Goal: Find specific page/section: Find specific page/section

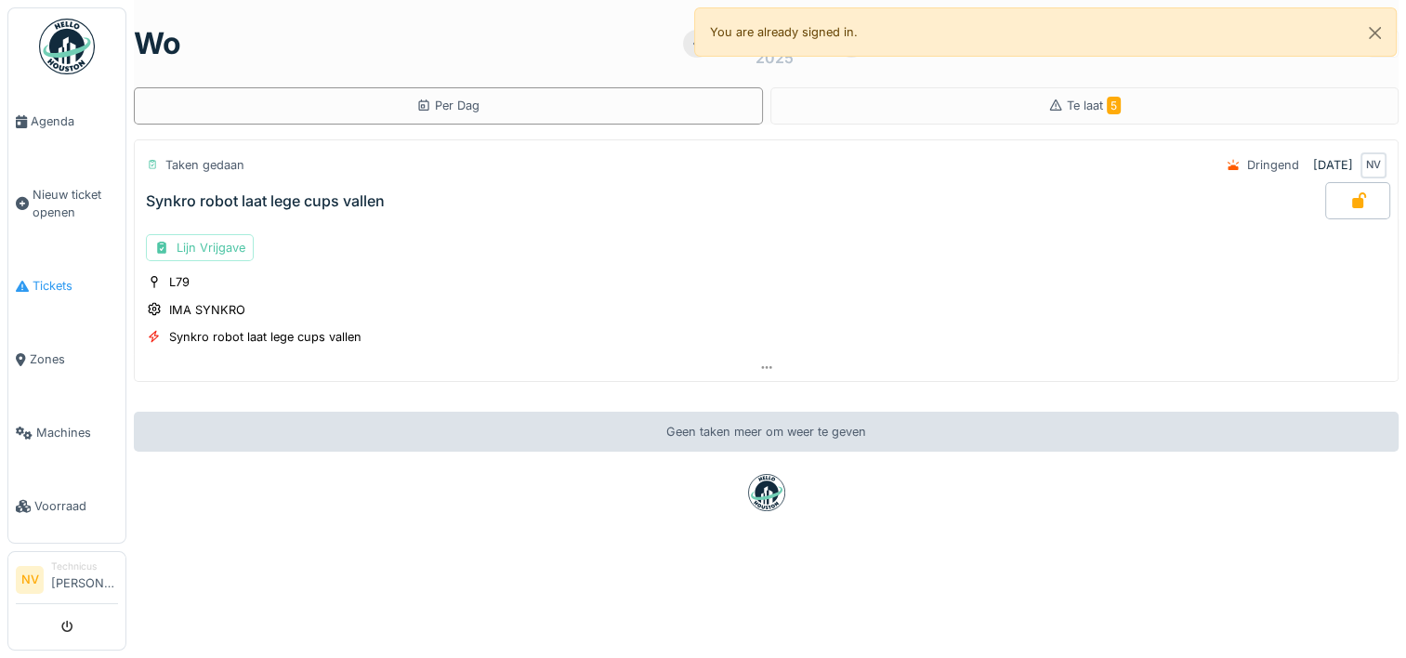
click at [62, 280] on span "Tickets" at bounding box center [75, 286] width 85 height 18
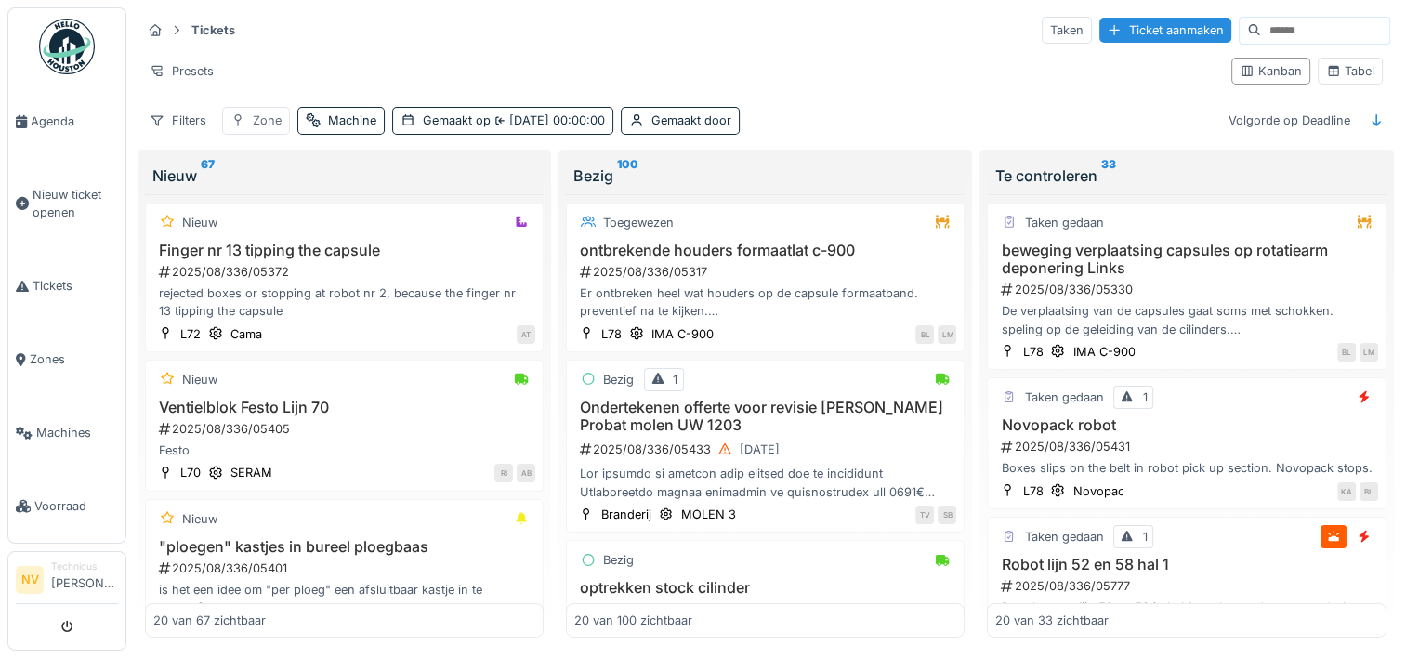
click at [253, 122] on div "Zone" at bounding box center [267, 120] width 29 height 18
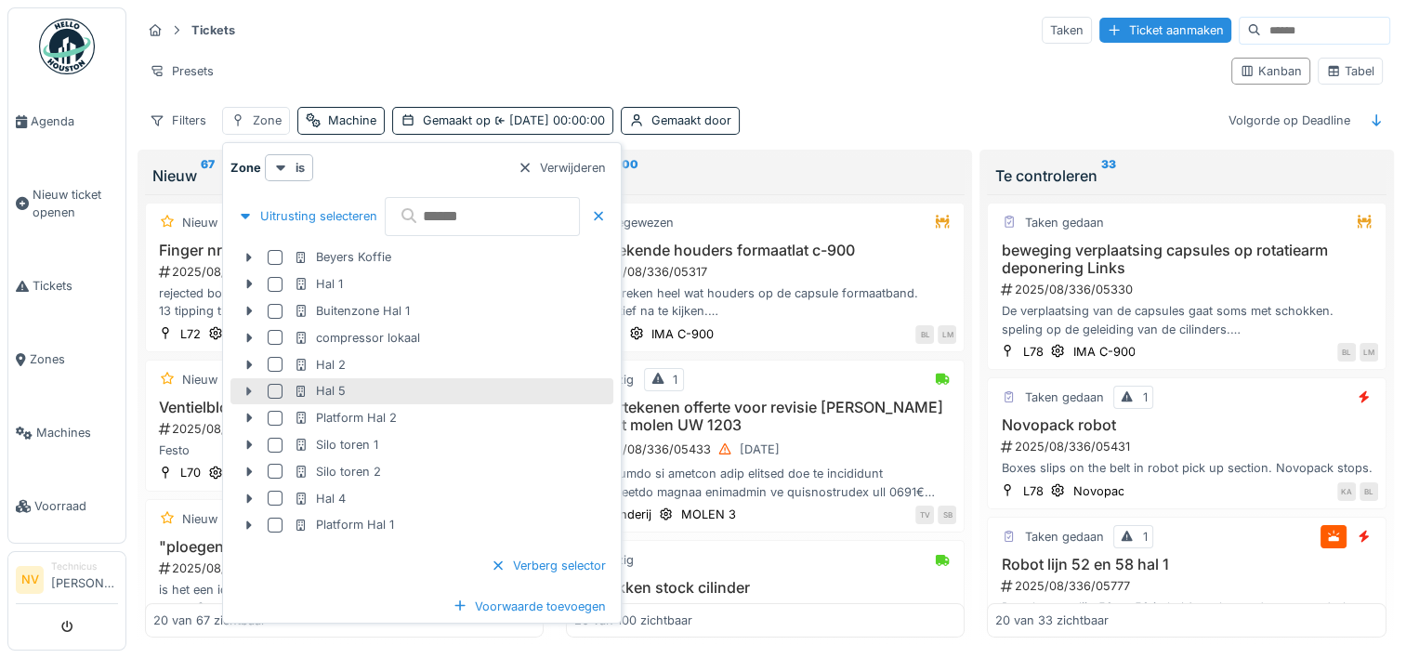
click at [249, 394] on icon at bounding box center [249, 392] width 15 height 12
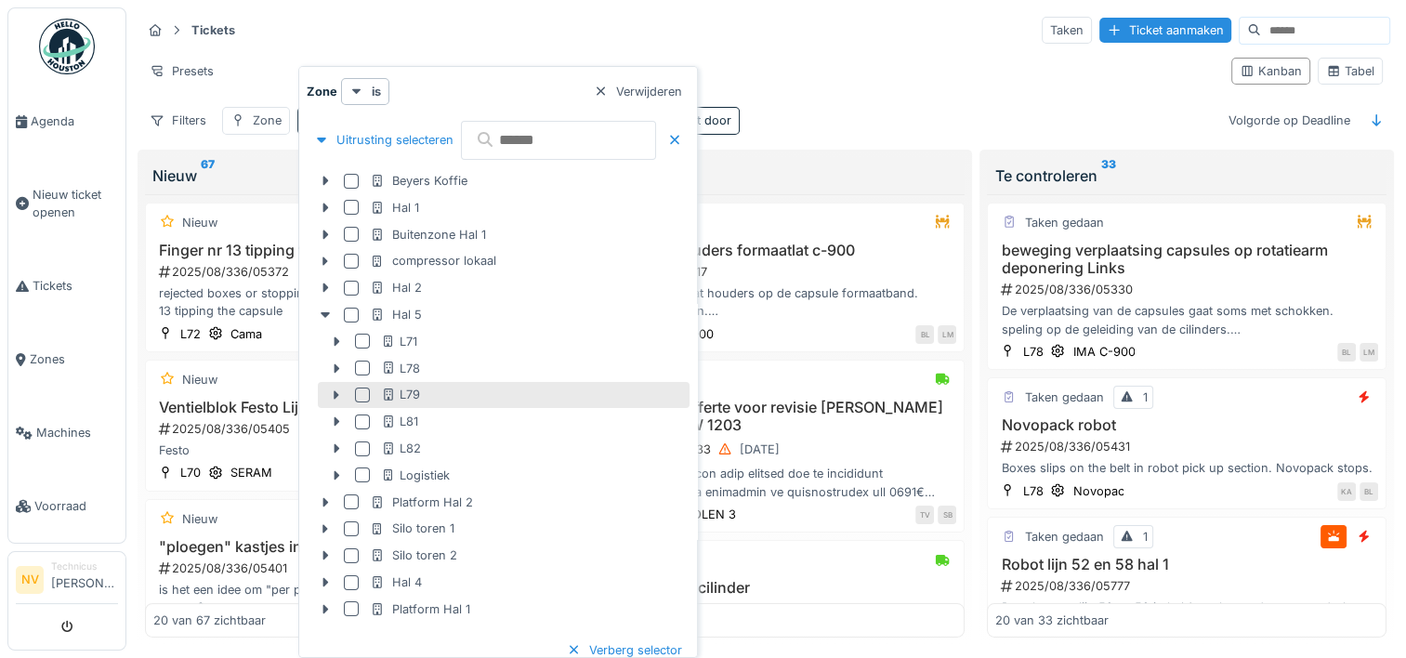
click at [357, 396] on div at bounding box center [362, 394] width 15 height 15
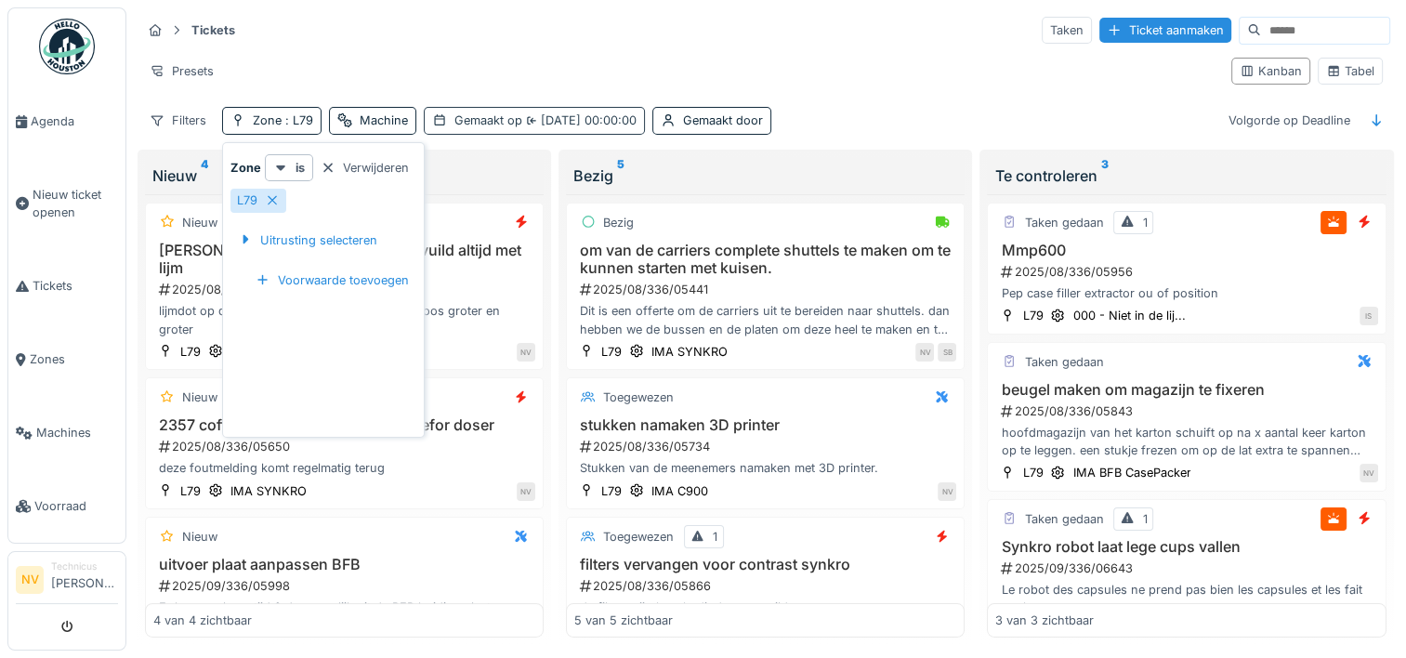
click at [522, 124] on span "[DATE] 00:00:00" at bounding box center [579, 120] width 114 height 14
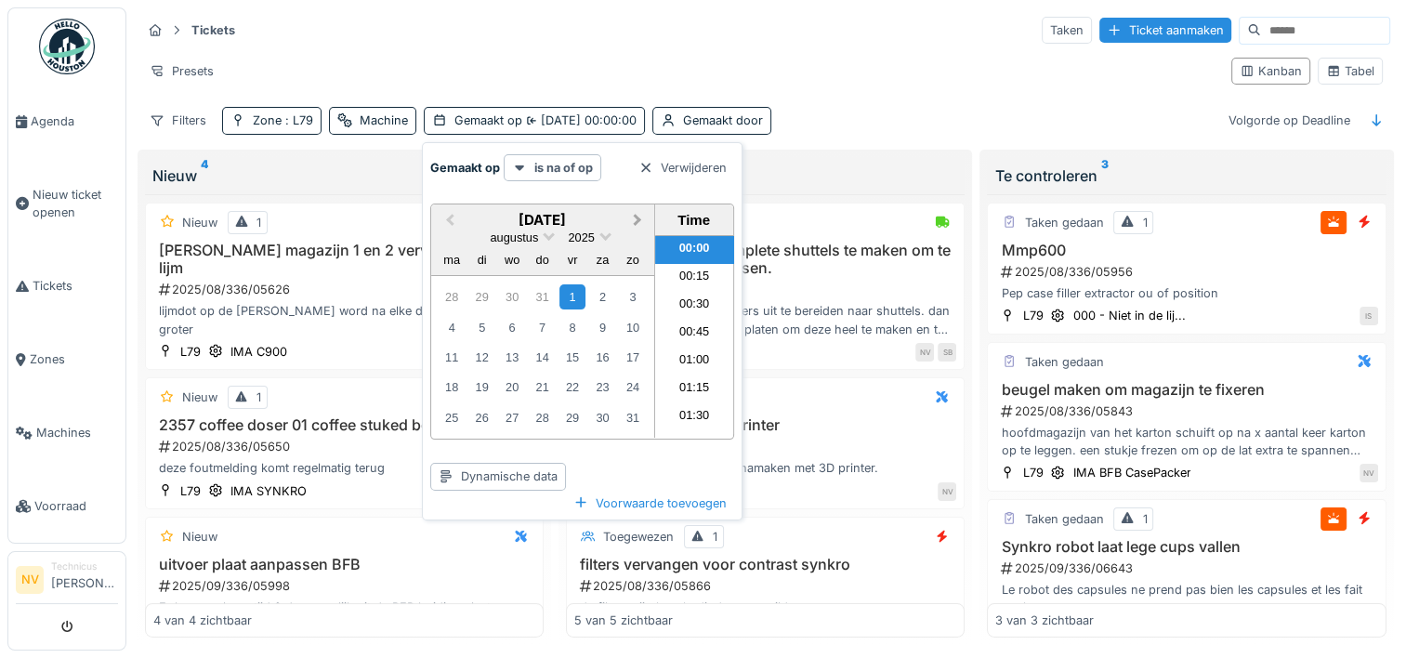
click at [637, 219] on span "Next Month" at bounding box center [637, 220] width 0 height 21
click at [450, 383] on div "22" at bounding box center [451, 387] width 25 height 25
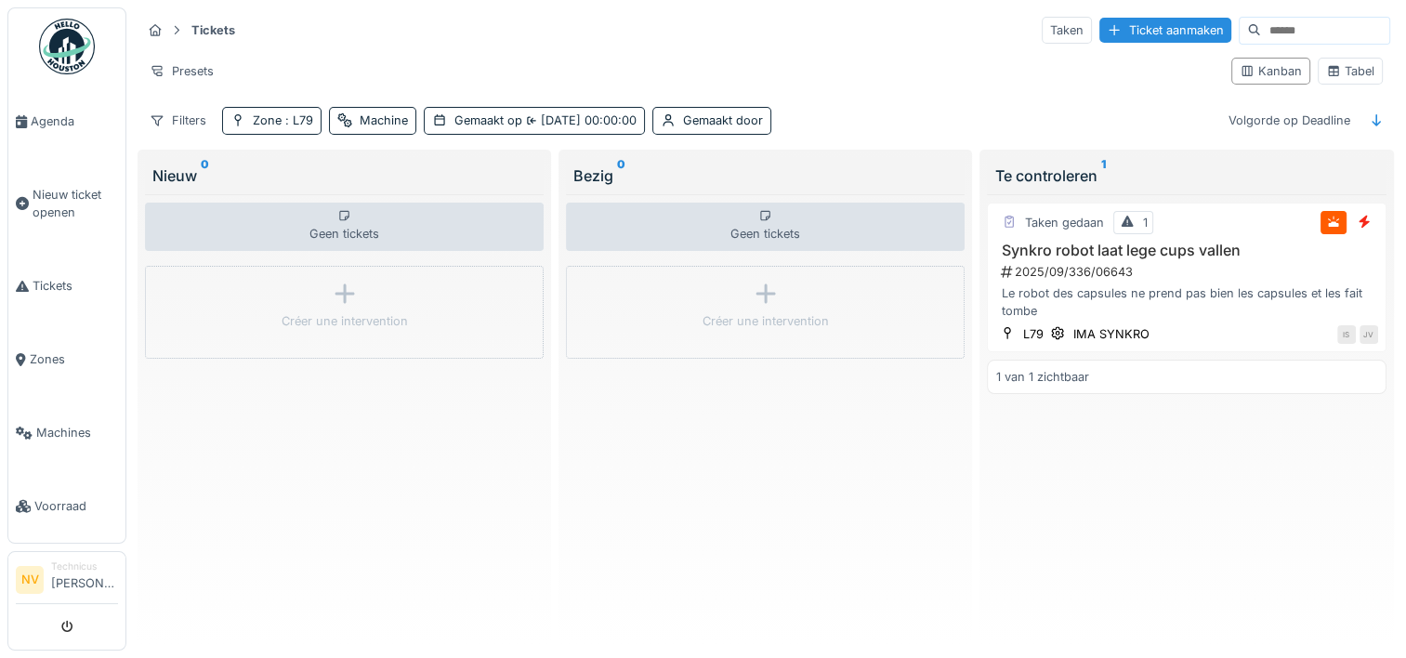
click at [811, 58] on div "Presets" at bounding box center [678, 71] width 1075 height 27
